Goal: Register for event/course: Sign up to attend an event or enroll in a course

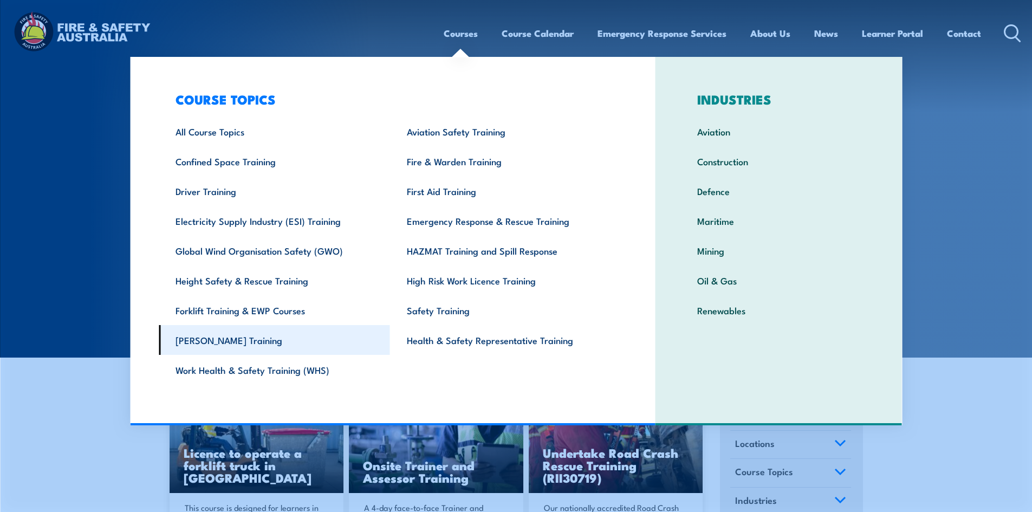
click at [195, 343] on link "[PERSON_NAME] Training" at bounding box center [274, 340] width 231 height 30
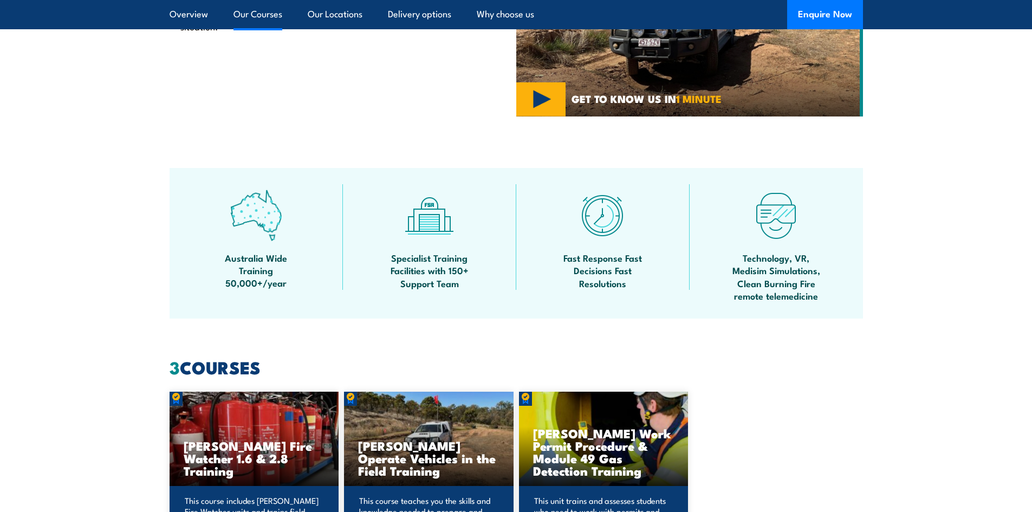
scroll to position [813, 0]
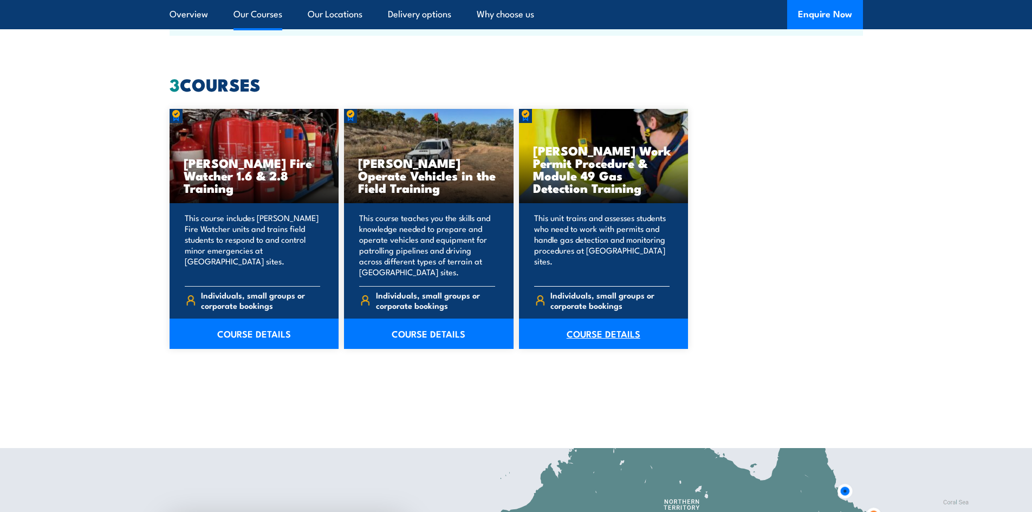
click at [613, 339] on link "COURSE DETAILS" at bounding box center [604, 334] width 170 height 30
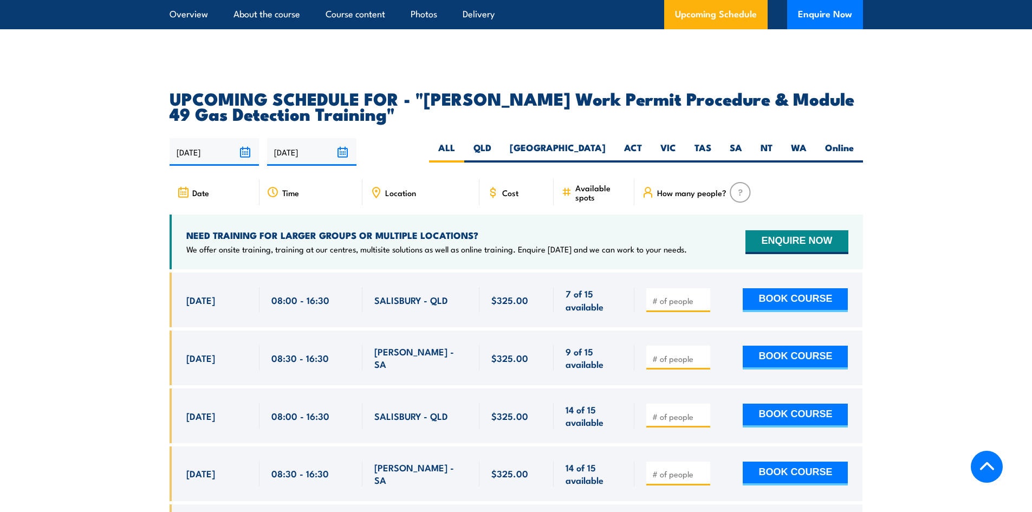
scroll to position [1843, 0]
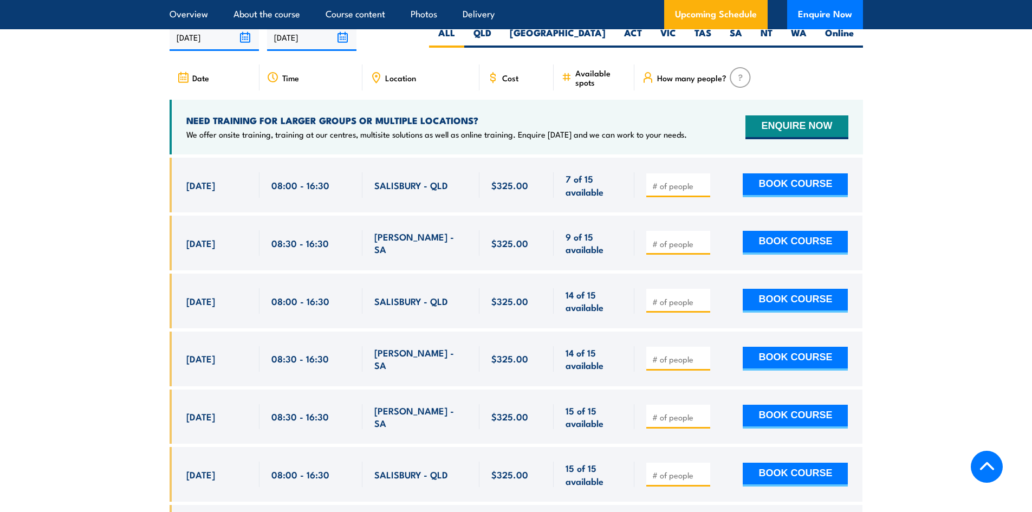
drag, startPoint x: 126, startPoint y: 195, endPoint x: 143, endPoint y: 185, distance: 20.2
click at [126, 194] on section "UPCOMING SCHEDULE FOR - "Santos Work Permit Procedure & Module 49 Gas Detection…" at bounding box center [516, 305] width 1032 height 658
